Goal: Task Accomplishment & Management: Complete application form

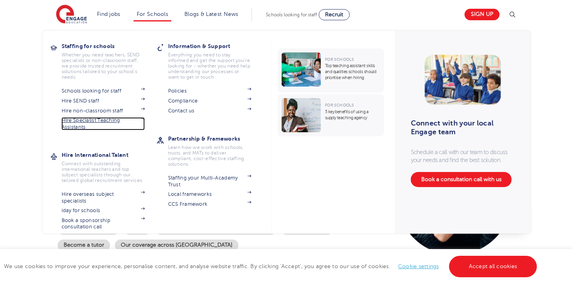
click at [87, 128] on link "Hire Specialist Teaching Assistants" at bounding box center [103, 123] width 83 height 13
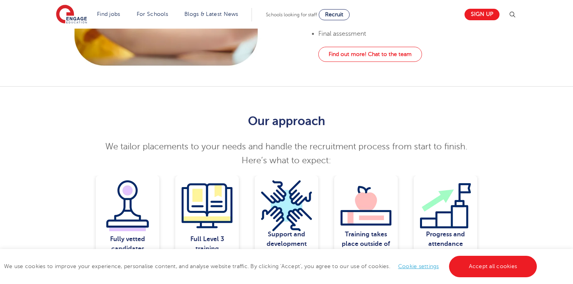
scroll to position [461, 0]
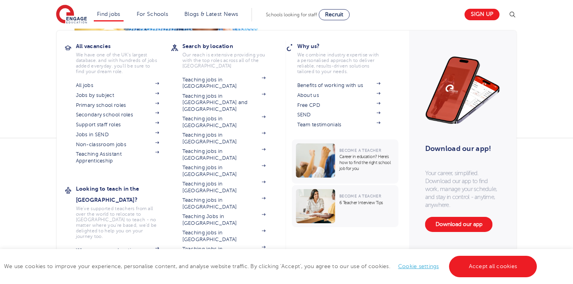
click at [112, 8] on li "Find jobs All vacancies We have one of the UK's largest database. and with hund…" at bounding box center [109, 15] width 30 height 14
click at [209, 246] on link "Teaching jobs in [GEOGRAPHIC_DATA]" at bounding box center [223, 252] width 83 height 13
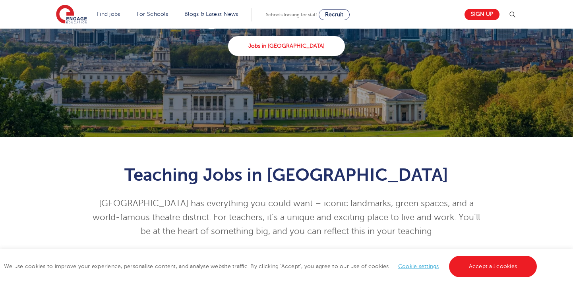
scroll to position [95, 0]
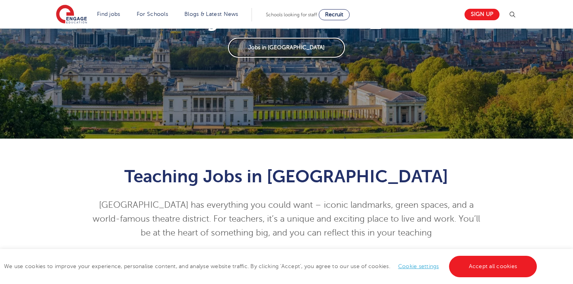
click at [297, 47] on link "Jobs in London" at bounding box center [286, 48] width 116 height 20
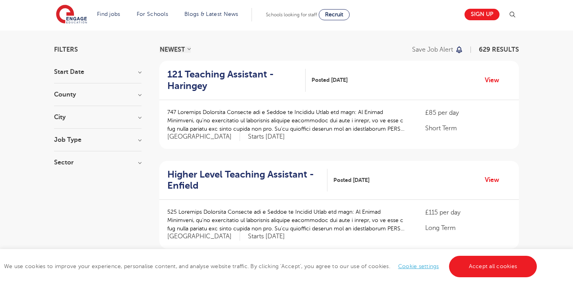
scroll to position [45, 0]
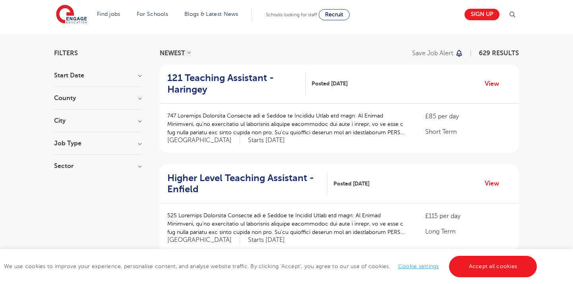
click at [74, 97] on h3 "County" at bounding box center [97, 98] width 87 height 6
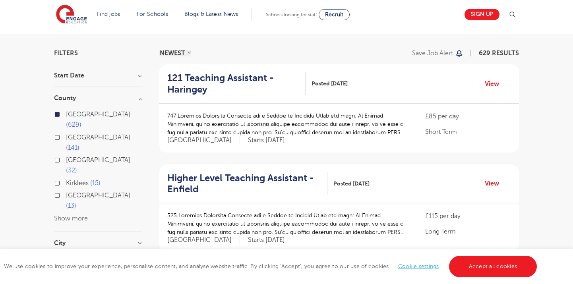
click at [74, 97] on h3 "County" at bounding box center [97, 98] width 87 height 6
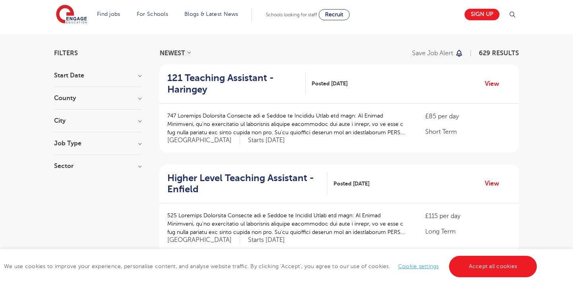
click at [71, 123] on h3 "City" at bounding box center [97, 121] width 87 height 6
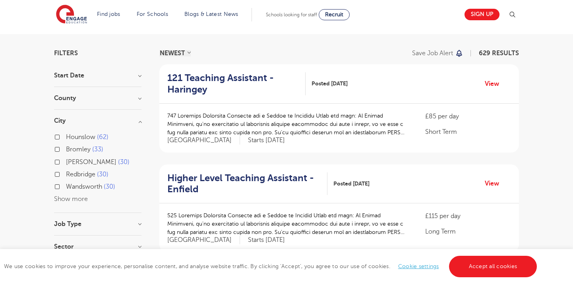
click at [69, 174] on input "Redbridge 30" at bounding box center [68, 173] width 5 height 5
checkbox input "true"
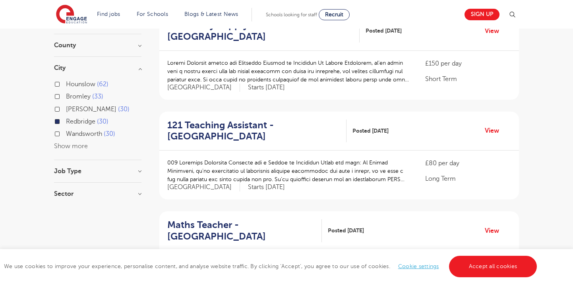
scroll to position [104, 0]
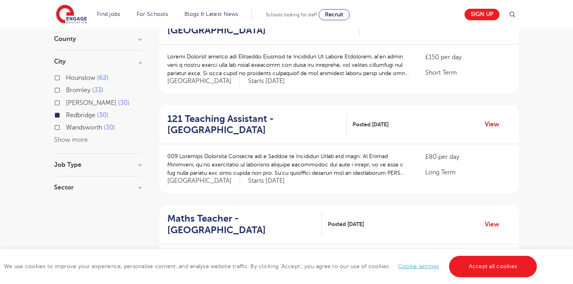
click at [63, 183] on section "Start Date County London 30 Show more City Hounslow 62 Bromley 33 Hackney 30 Re…" at bounding box center [97, 106] width 87 height 186
click at [63, 166] on h3 "Job Type" at bounding box center [97, 165] width 87 height 6
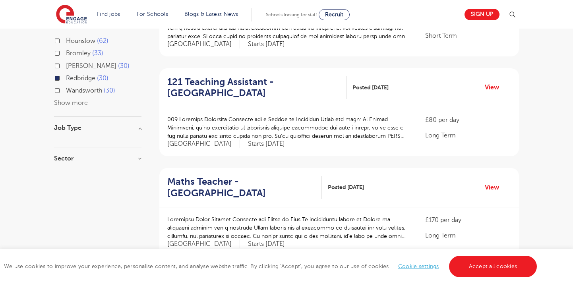
click at [66, 159] on h3 "Sector" at bounding box center [97, 158] width 87 height 6
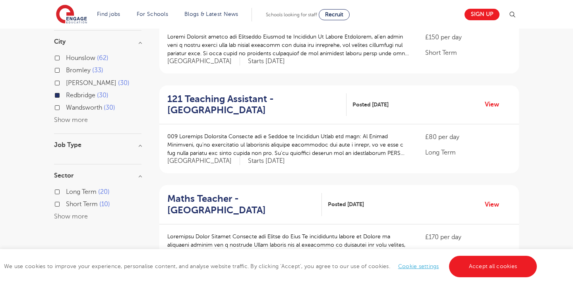
scroll to position [132, 0]
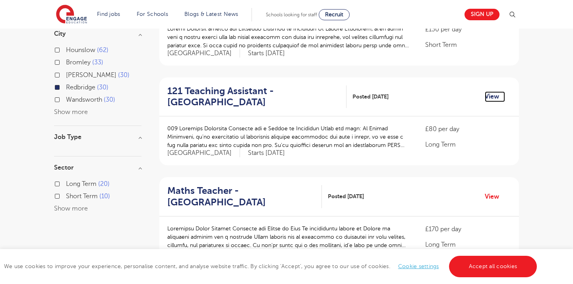
click at [490, 99] on link "View" at bounding box center [495, 96] width 20 height 10
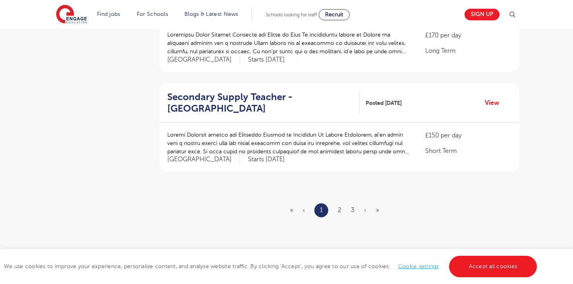
scroll to position [954, 0]
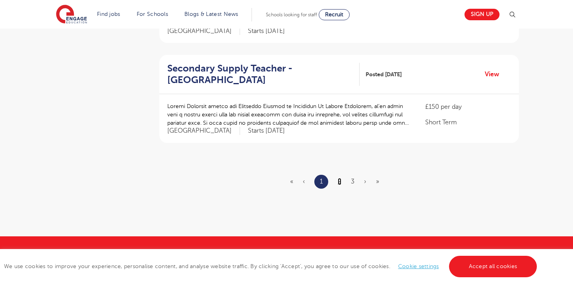
click at [341, 182] on link "2" at bounding box center [340, 181] width 4 height 7
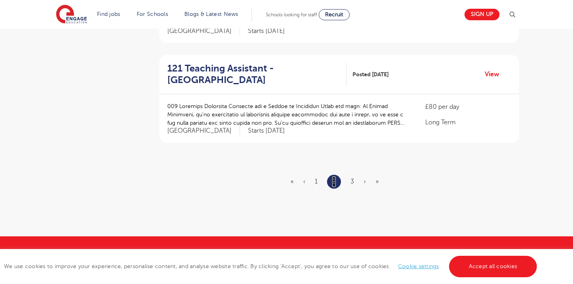
scroll to position [0, 0]
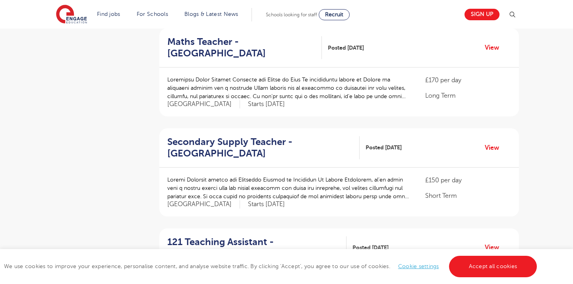
scroll to position [489, 0]
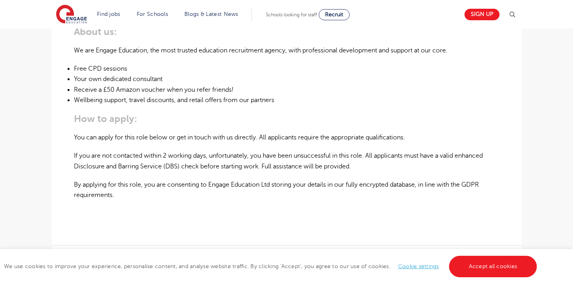
scroll to position [500, 0]
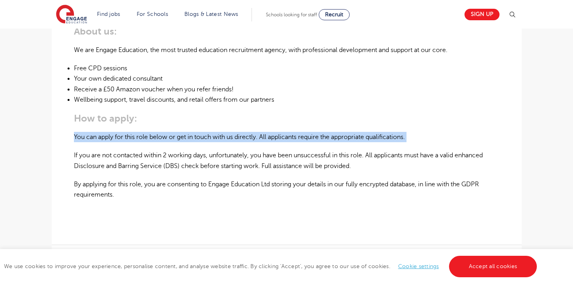
click at [261, 132] on p "You can apply for this role below or get in touch with us directly. All applica…" at bounding box center [287, 137] width 426 height 10
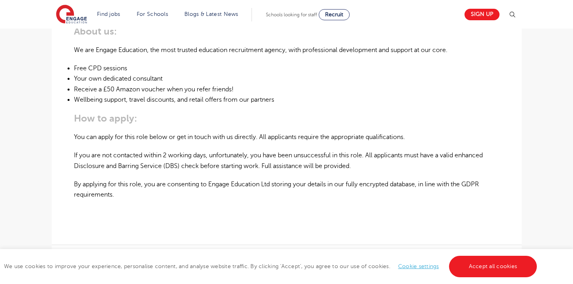
click at [261, 132] on p "You can apply for this role below or get in touch with us directly. All applica…" at bounding box center [287, 137] width 426 height 10
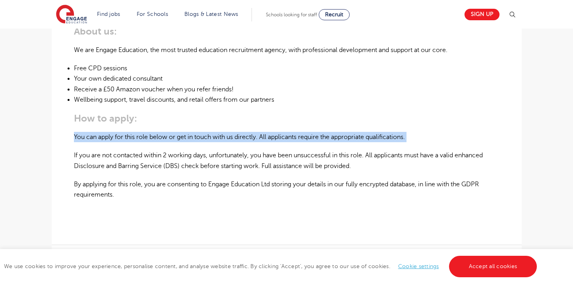
click at [245, 132] on p "You can apply for this role below or get in touch with us directly. All applica…" at bounding box center [287, 137] width 426 height 10
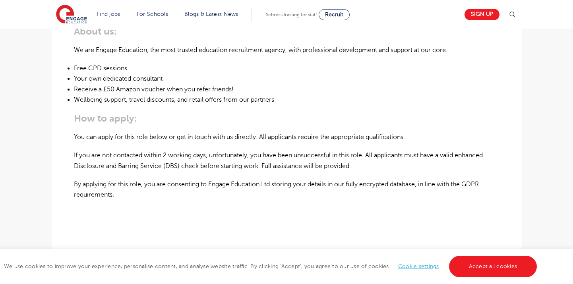
click at [245, 132] on p "You can apply for this role below or get in touch with us directly. All applica…" at bounding box center [287, 137] width 426 height 10
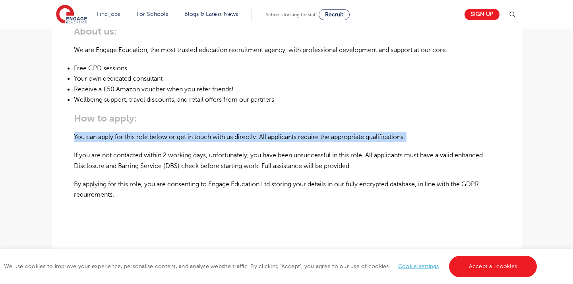
click at [252, 132] on p "You can apply for this role below or get in touch with us directly. All applica…" at bounding box center [287, 137] width 426 height 10
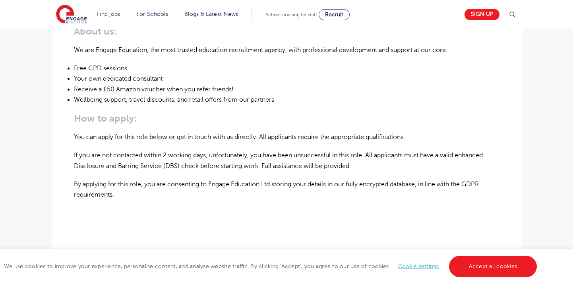
click at [252, 132] on p "You can apply for this role below or get in touch with us directly. All applica…" at bounding box center [287, 137] width 426 height 10
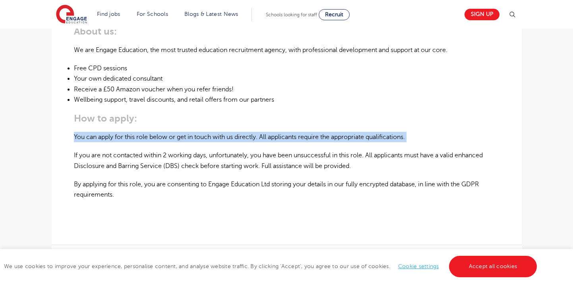
click at [262, 132] on p "You can apply for this role below or get in touch with us directly. All applica…" at bounding box center [287, 137] width 426 height 10
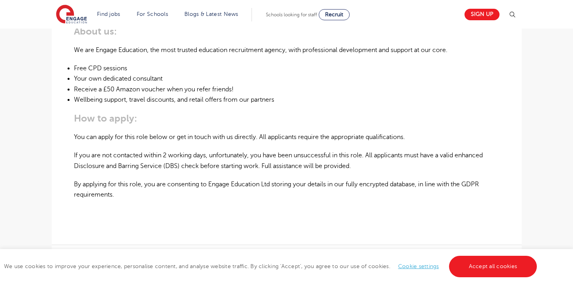
click at [262, 132] on p "You can apply for this role below or get in touch with us directly. All applica…" at bounding box center [287, 137] width 426 height 10
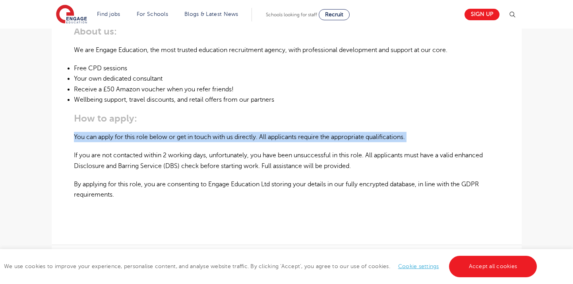
click at [244, 132] on p "You can apply for this role below or get in touch with us directly. All applica…" at bounding box center [287, 137] width 426 height 10
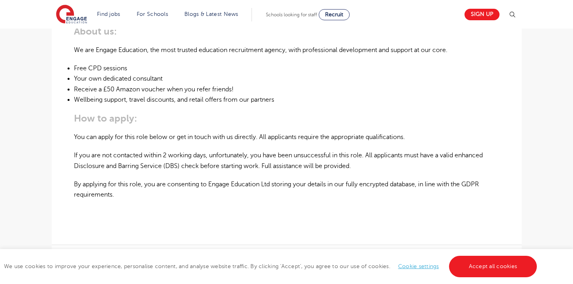
click at [244, 132] on p "You can apply for this role below or get in touch with us directly. All applica…" at bounding box center [287, 137] width 426 height 10
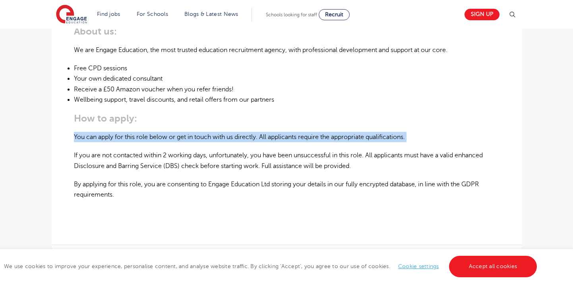
click at [252, 132] on p "You can apply for this role below or get in touch with us directly. All applica…" at bounding box center [287, 137] width 426 height 10
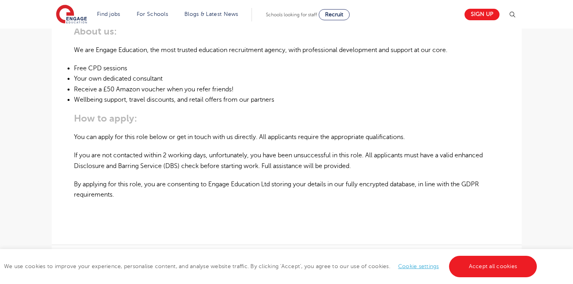
click at [252, 132] on p "You can apply for this role below or get in touch with us directly. All applica…" at bounding box center [287, 137] width 426 height 10
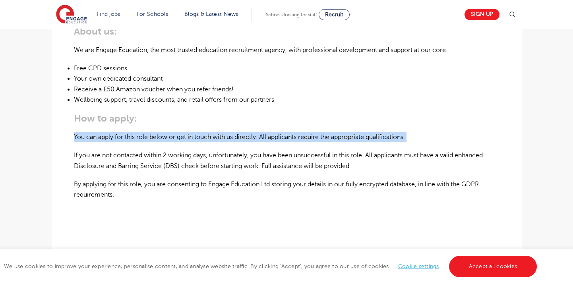
click at [260, 132] on p "You can apply for this role below or get in touch with us directly. All applica…" at bounding box center [287, 137] width 426 height 10
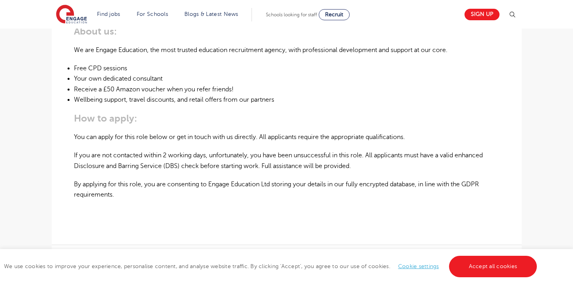
click at [260, 132] on p "You can apply for this role below or get in touch with us directly. All applica…" at bounding box center [287, 137] width 426 height 10
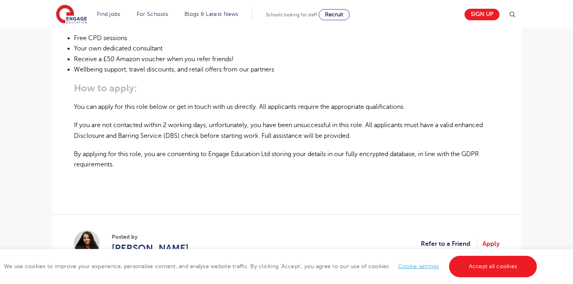
scroll to position [636, 0]
